Goal: Information Seeking & Learning: Learn about a topic

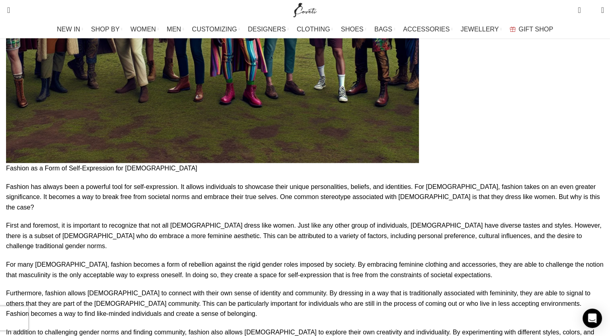
scroll to position [2058, 0]
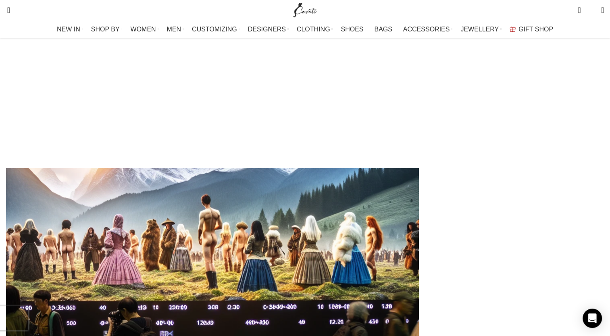
scroll to position [1764, 0]
